Goal: Information Seeking & Learning: Learn about a topic

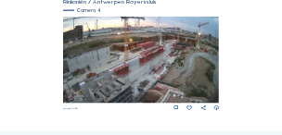
scroll to position [631, 0]
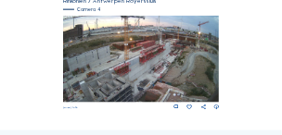
click at [171, 80] on img at bounding box center [141, 60] width 156 height 88
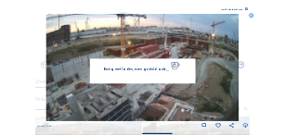
click at [136, 122] on div "[DATE] 19:35" at bounding box center [142, 72] width 210 height 116
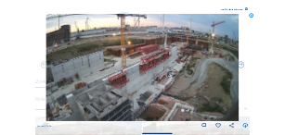
click at [246, 8] on icon at bounding box center [246, 9] width 3 height 3
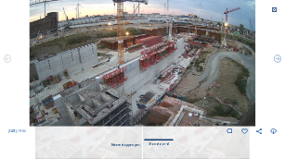
click at [275, 11] on icon at bounding box center [274, 10] width 6 height 6
